Goal: Task Accomplishment & Management: Manage account settings

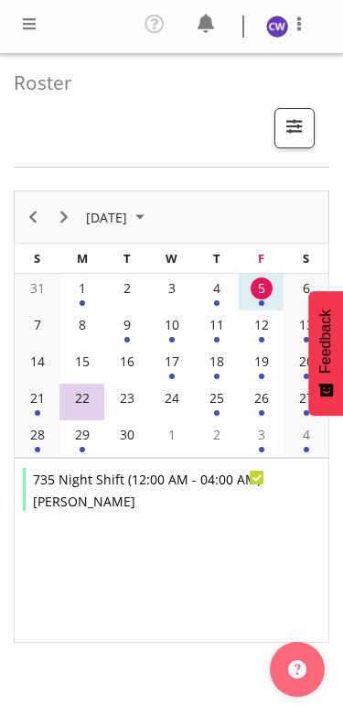
click at [135, 329] on div "9" at bounding box center [127, 325] width 22 height 22
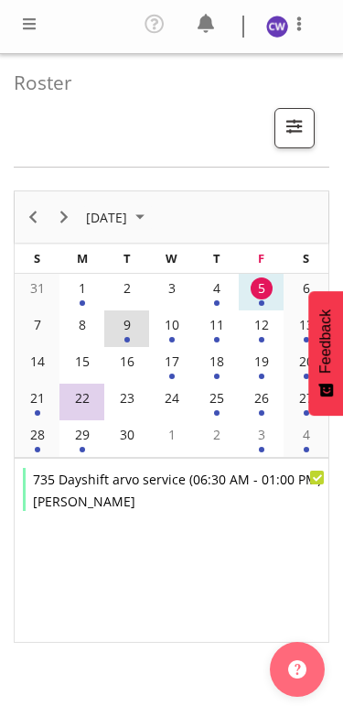
click at [182, 330] on div "10" at bounding box center [172, 325] width 22 height 22
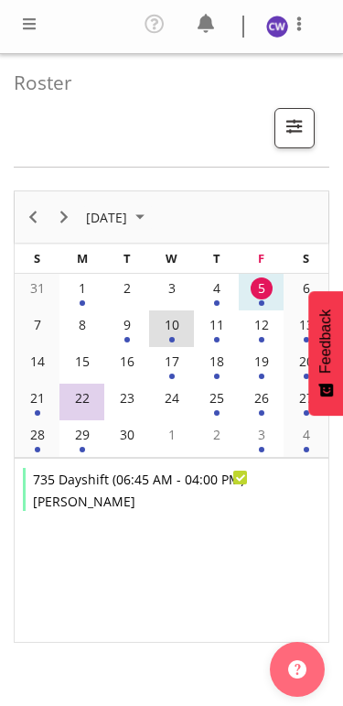
click at [219, 329] on div "11" at bounding box center [217, 325] width 22 height 22
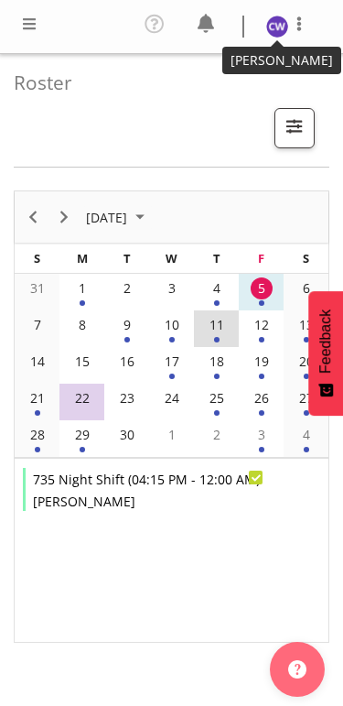
click at [287, 23] on img at bounding box center [277, 27] width 22 height 22
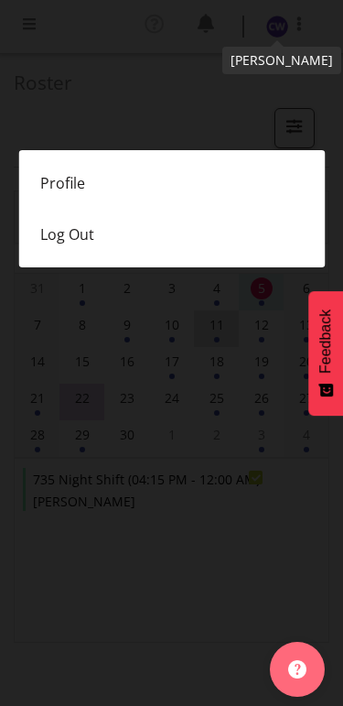
click at [80, 185] on link "Profile" at bounding box center [171, 182] width 307 height 51
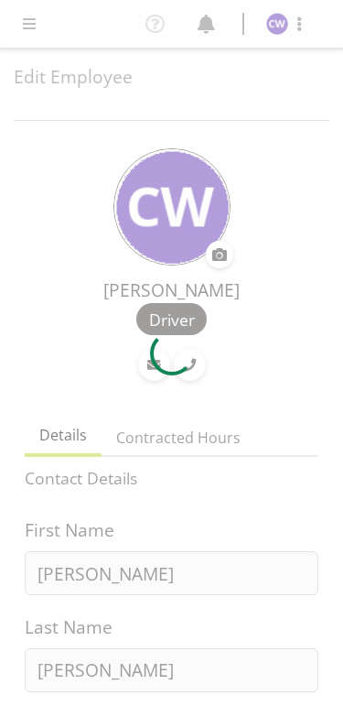
select select "TimelineWeek"
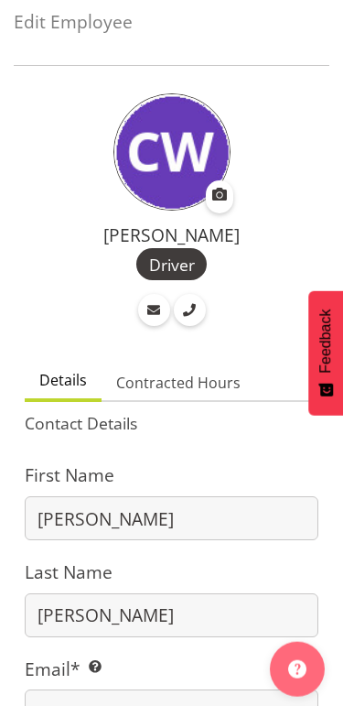
scroll to position [63, 0]
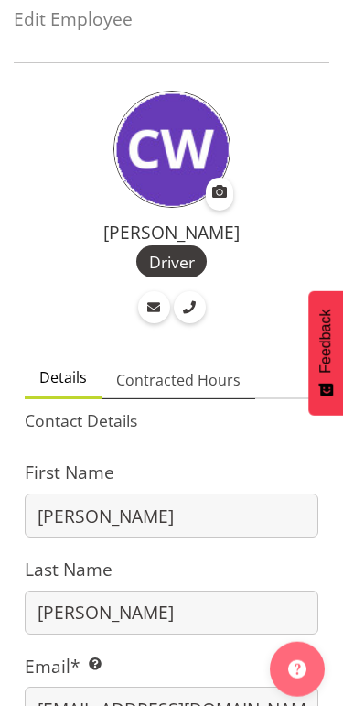
click at [227, 378] on span "Contracted Hours" at bounding box center [178, 380] width 125 height 22
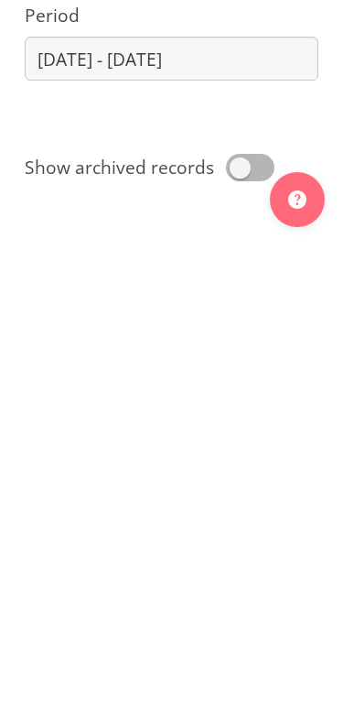
scroll to position [0, 0]
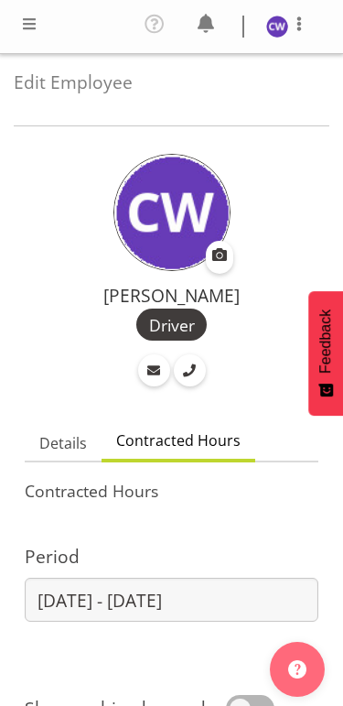
click at [33, 23] on span at bounding box center [29, 24] width 22 height 22
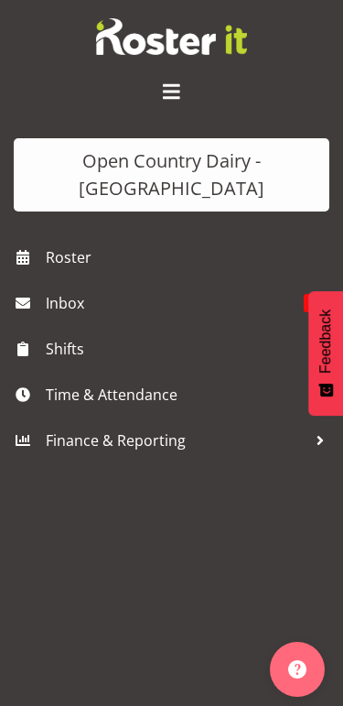
click at [135, 391] on span "Time & Attendance" at bounding box center [176, 394] width 261 height 27
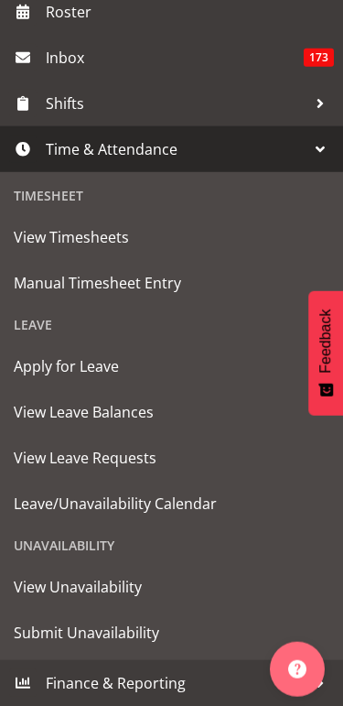
scroll to position [334, 0]
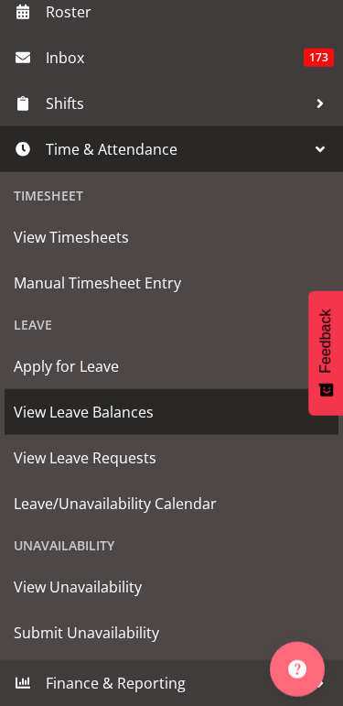
click at [139, 418] on span "View Leave Balances" at bounding box center [172, 411] width 316 height 27
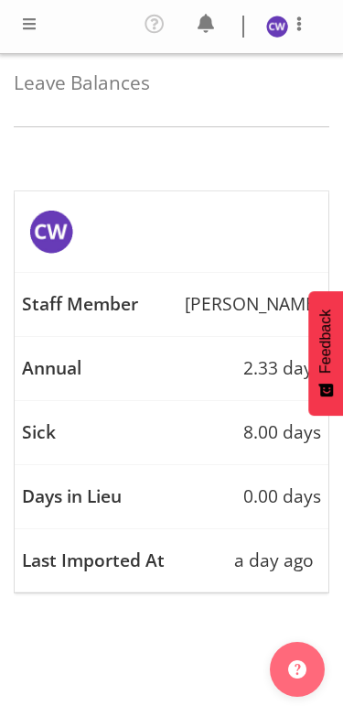
click at [33, 23] on span at bounding box center [29, 24] width 22 height 22
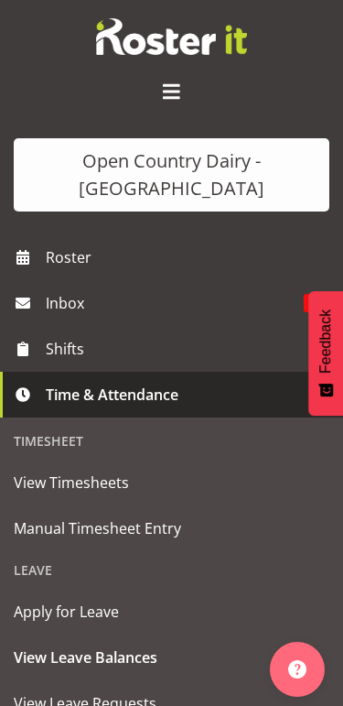
click at [272, 92] on div at bounding box center [172, 94] width 316 height 35
click at [171, 84] on span at bounding box center [171, 91] width 29 height 29
